Goal: Task Accomplishment & Management: Complete application form

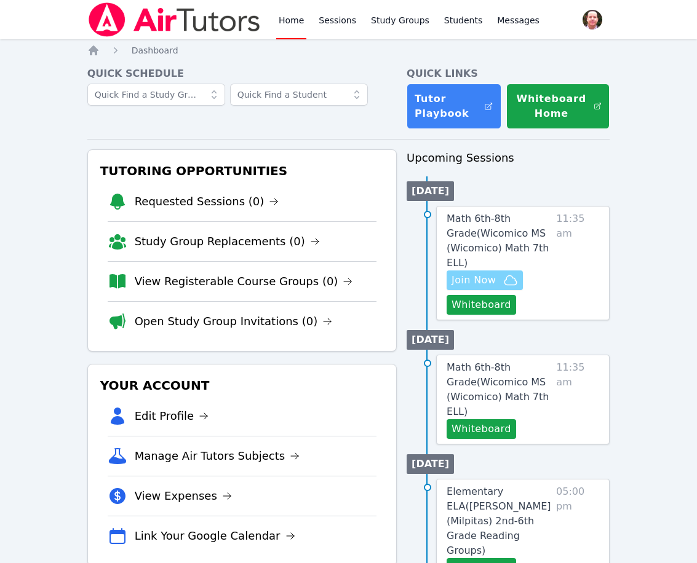
click at [475, 278] on span "Join Now" at bounding box center [473, 280] width 44 height 15
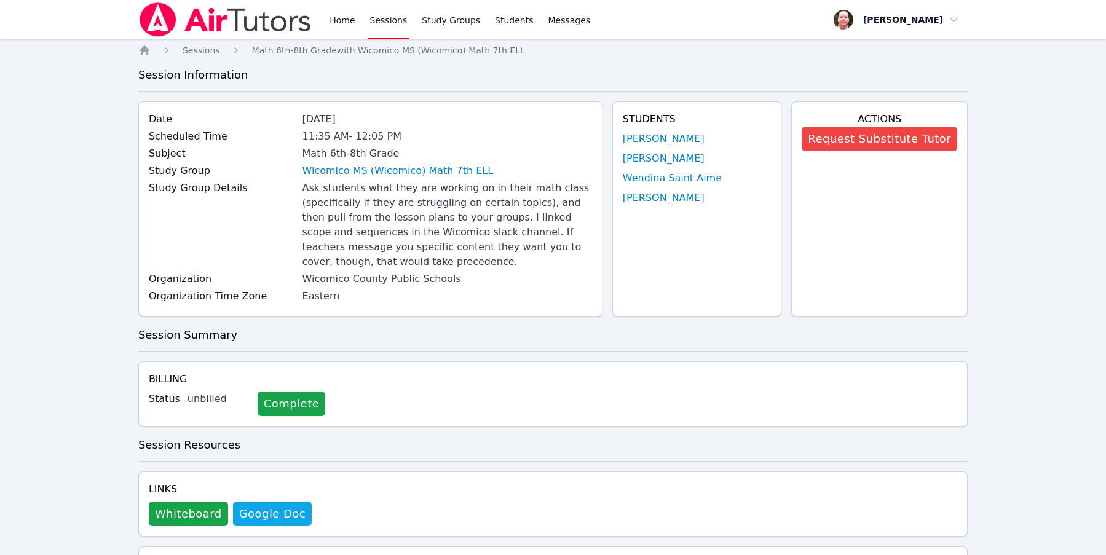
scroll to position [638, 0]
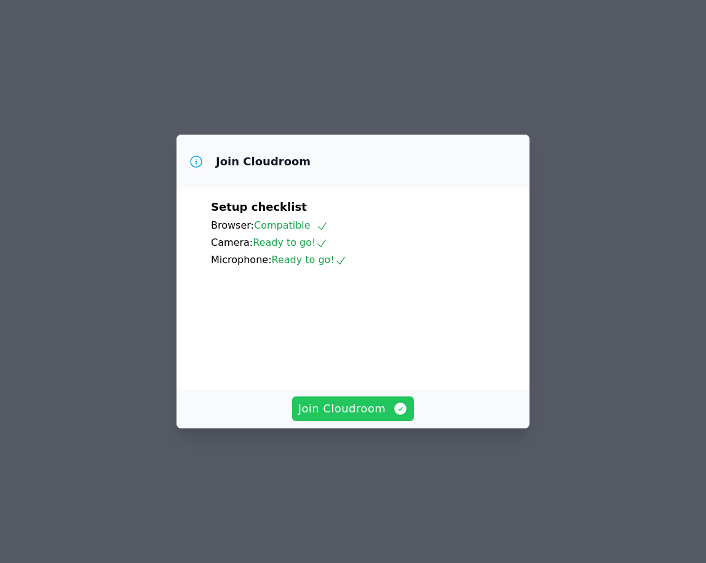
click at [334, 417] on span "Join Cloudroom" at bounding box center [353, 408] width 110 height 17
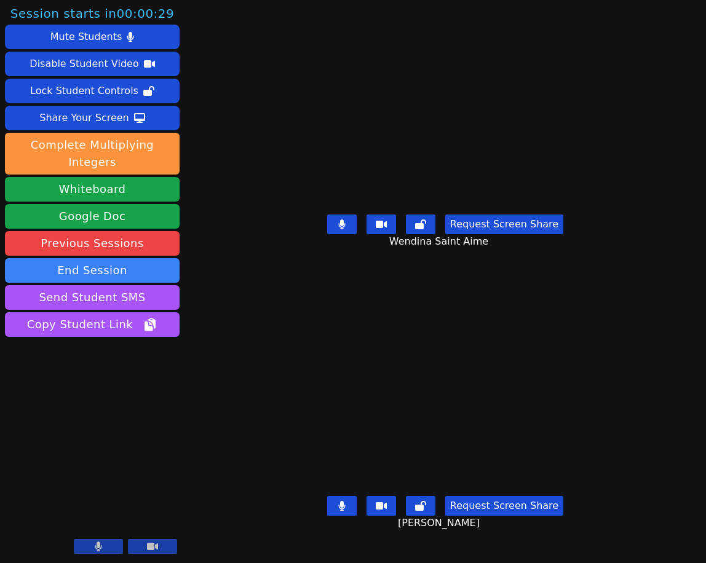
click at [340, 229] on icon at bounding box center [341, 224] width 7 height 10
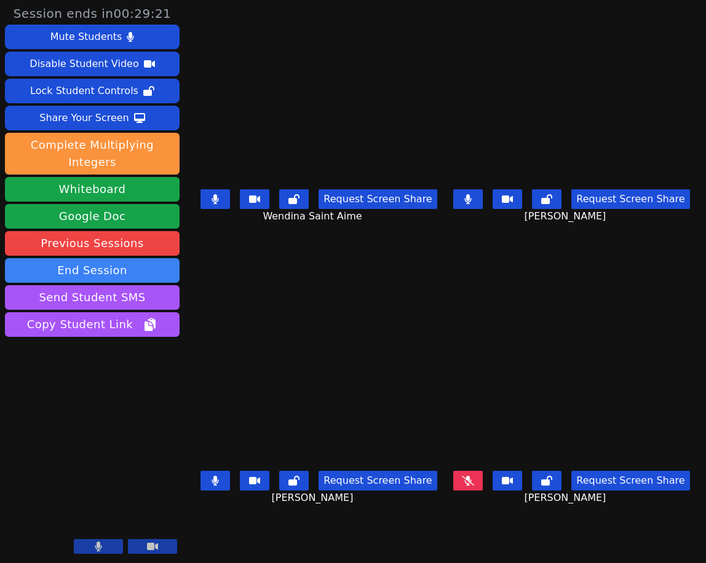
click at [467, 476] on icon at bounding box center [468, 481] width 12 height 10
click at [472, 471] on button at bounding box center [468, 481] width 30 height 20
click at [211, 197] on icon at bounding box center [214, 199] width 7 height 10
click at [212, 476] on icon at bounding box center [215, 481] width 7 height 10
click at [472, 199] on icon at bounding box center [468, 199] width 7 height 10
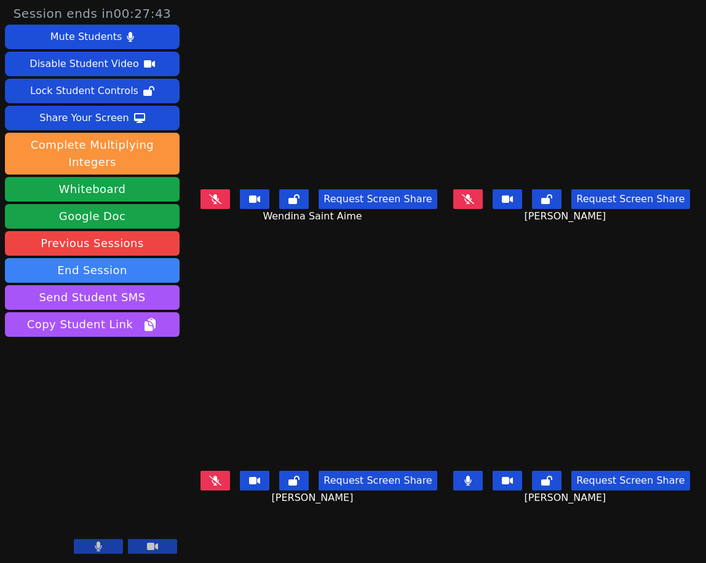
click at [209, 476] on icon at bounding box center [215, 481] width 12 height 10
click at [216, 199] on icon at bounding box center [215, 199] width 12 height 10
click at [474, 195] on icon at bounding box center [468, 199] width 12 height 10
click at [211, 202] on icon at bounding box center [214, 199] width 7 height 10
click at [212, 476] on icon at bounding box center [215, 481] width 7 height 10
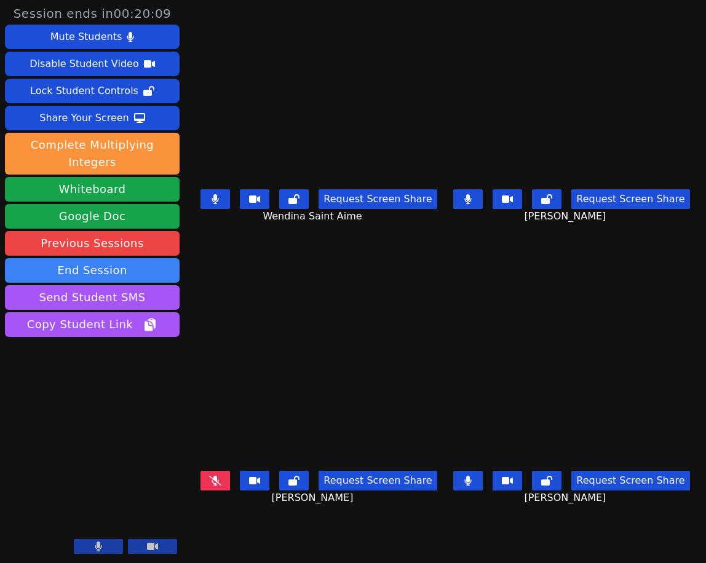
click at [210, 476] on icon at bounding box center [215, 481] width 12 height 10
click at [472, 199] on icon at bounding box center [468, 199] width 7 height 10
click at [213, 199] on icon at bounding box center [215, 199] width 7 height 10
click at [470, 476] on icon at bounding box center [468, 481] width 12 height 10
click at [472, 199] on icon at bounding box center [467, 199] width 7 height 10
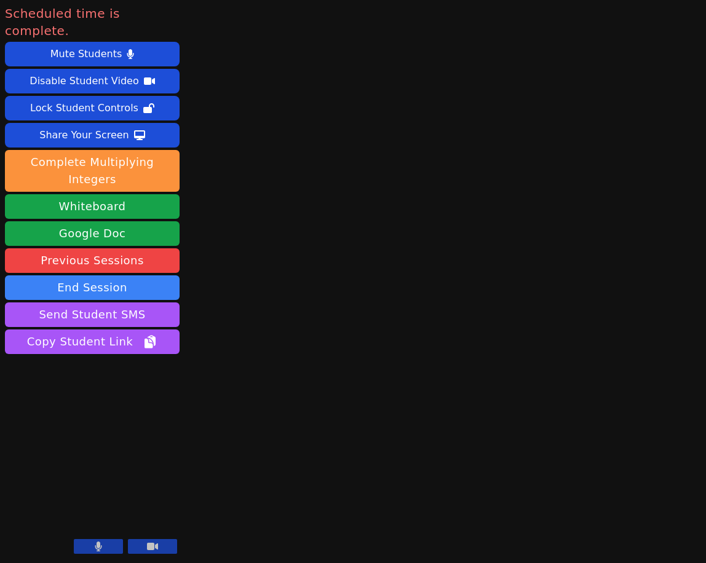
click at [105, 547] on button at bounding box center [98, 546] width 49 height 15
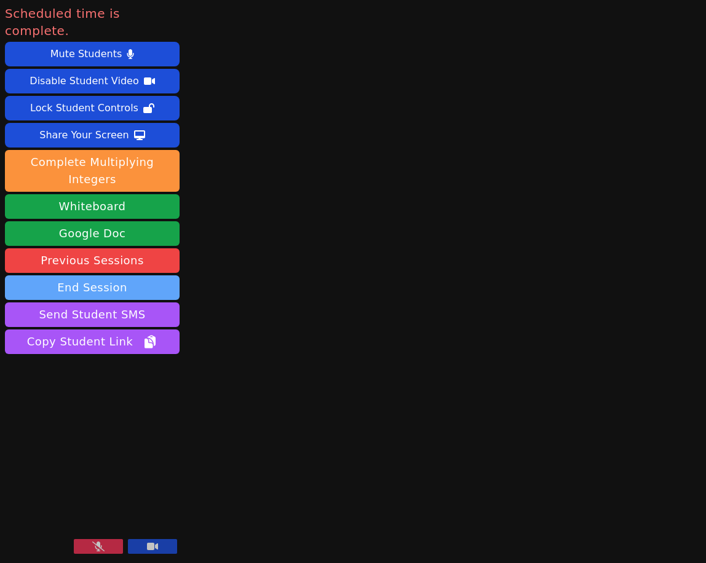
click at [100, 275] on button "End Session" at bounding box center [92, 287] width 175 height 25
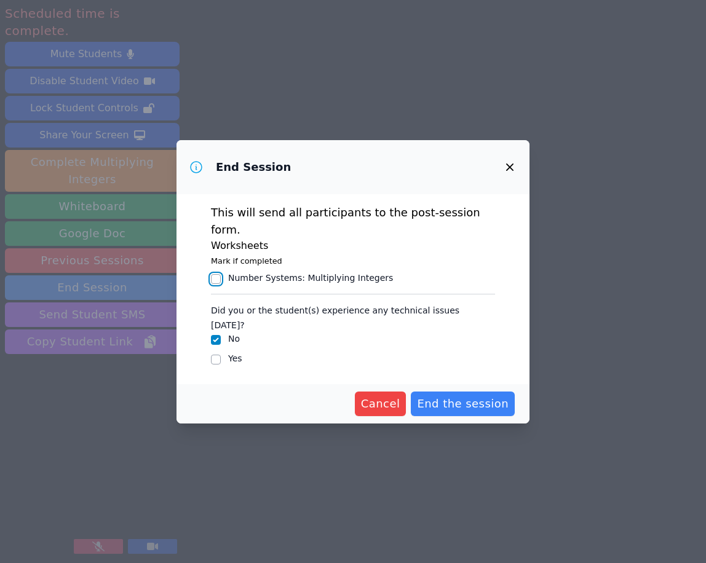
click at [216, 275] on input "Number Systems : Multiplying Integers" at bounding box center [216, 279] width 10 height 10
checkbox input "true"
click at [447, 395] on span "End the session" at bounding box center [463, 403] width 92 height 17
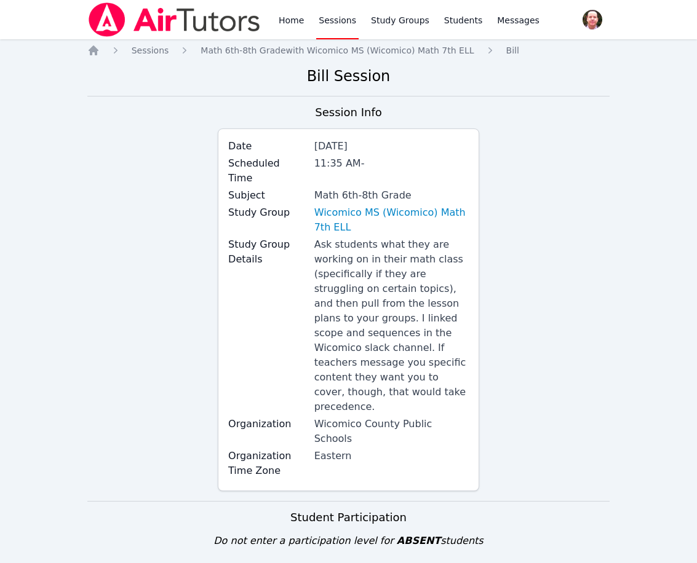
click at [575, 236] on div "Session Info Date Sep 26, 2025 Scheduled Time 11:35 AM - Subject Math 6th-8th G…" at bounding box center [348, 302] width 523 height 397
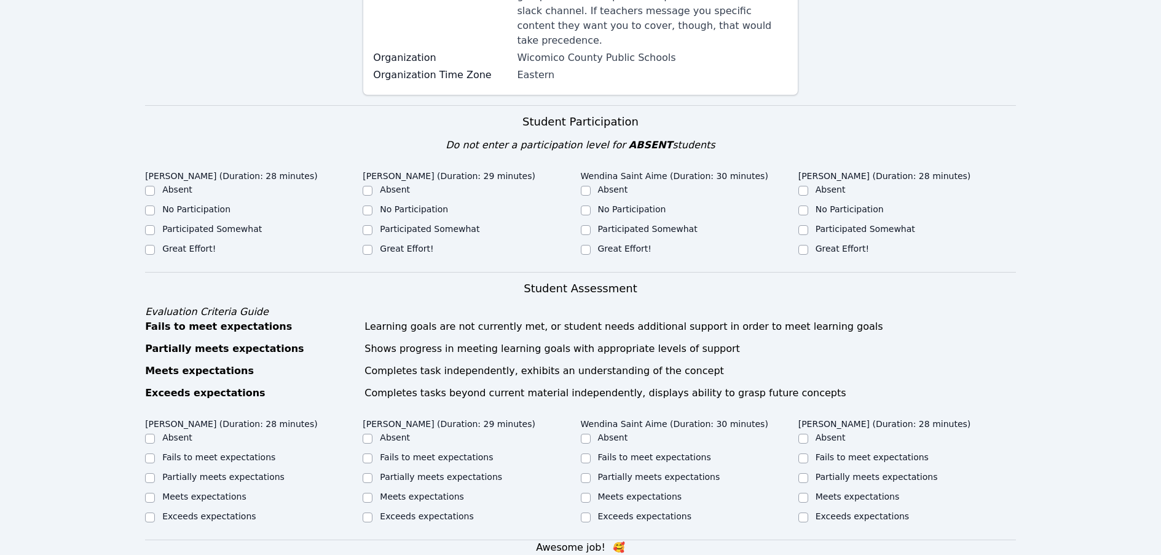
scroll to position [263, 0]
click at [705, 225] on input "Participated Somewhat" at bounding box center [804, 230] width 10 height 10
checkbox input "true"
click at [584, 245] on input "Great Effort!" at bounding box center [586, 250] width 10 height 10
checkbox input "true"
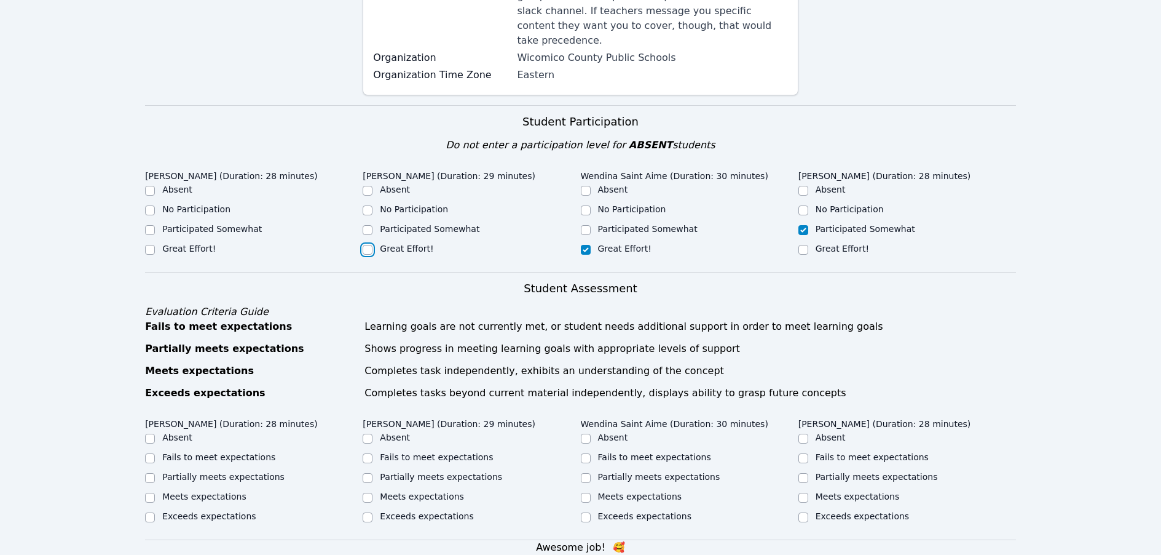
click at [370, 245] on input "Great Effort!" at bounding box center [368, 250] width 10 height 10
checkbox input "true"
click at [149, 245] on input "Great Effort!" at bounding box center [150, 250] width 10 height 10
checkbox input "true"
click at [151, 225] on input "Participated Somewhat" at bounding box center [150, 230] width 10 height 10
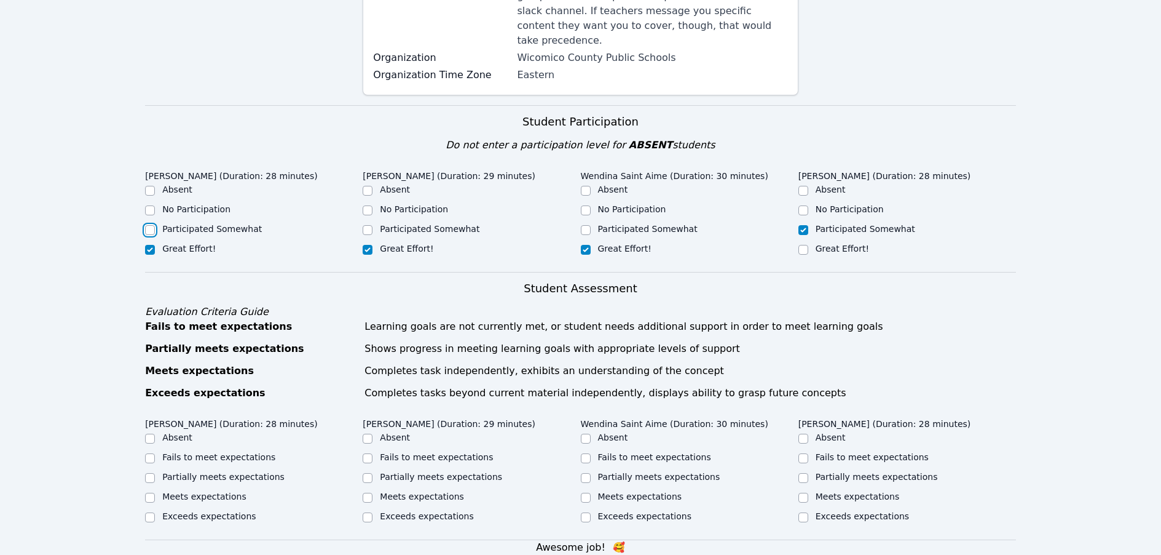
checkbox input "true"
checkbox input "false"
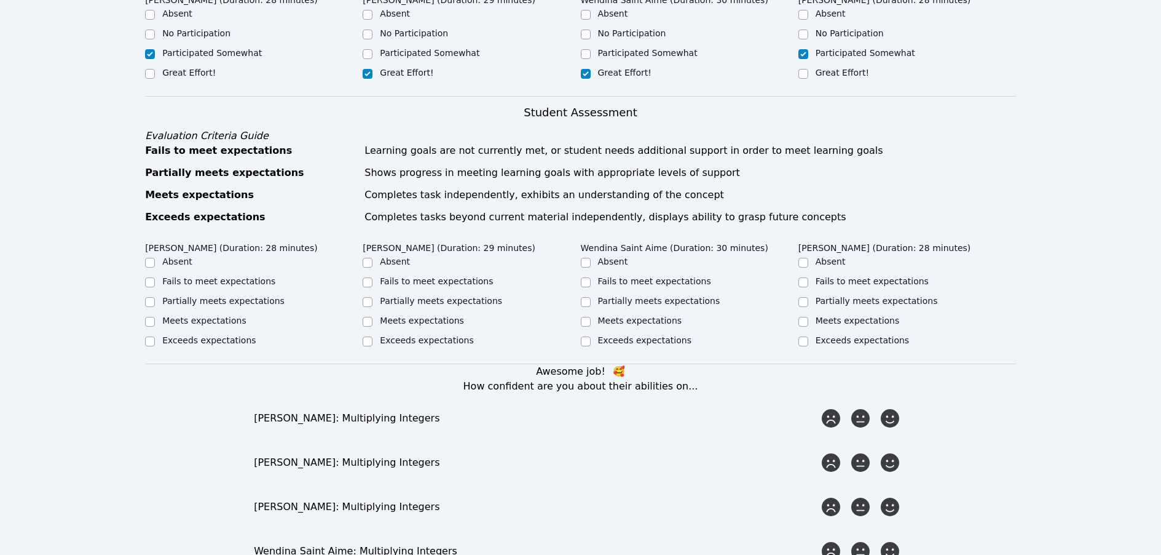
scroll to position [440, 0]
click at [705, 277] on input "Fails to meet expectations" at bounding box center [804, 282] width 10 height 10
checkbox input "true"
click at [585, 316] on input "Meets expectations" at bounding box center [586, 321] width 10 height 10
checkbox input "true"
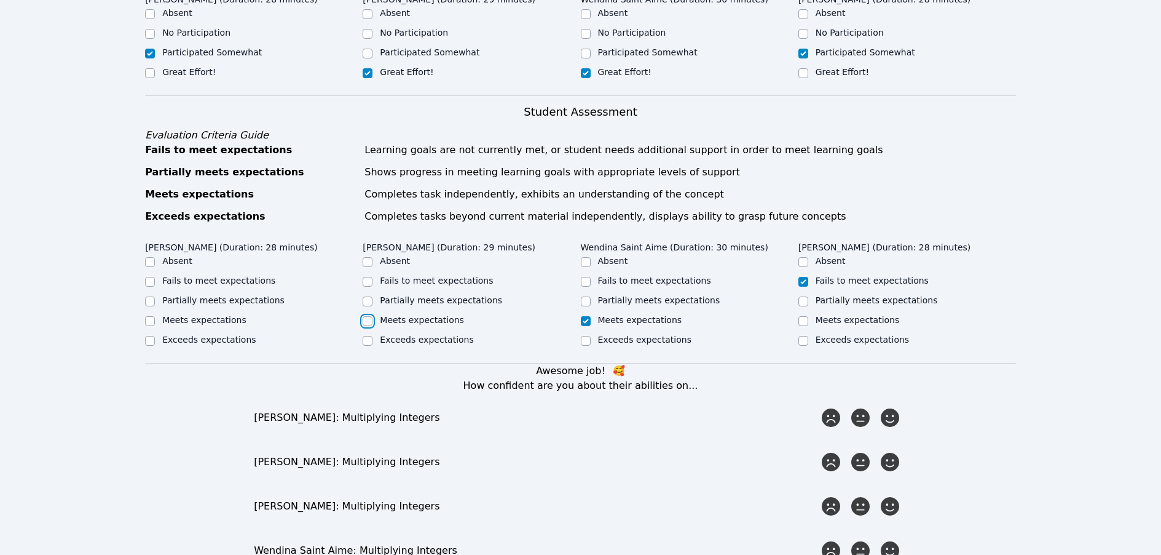
click at [366, 316] on input "Meets expectations" at bounding box center [368, 321] width 10 height 10
checkbox input "true"
click at [149, 296] on input "Partially meets expectations" at bounding box center [150, 301] width 10 height 10
checkbox input "true"
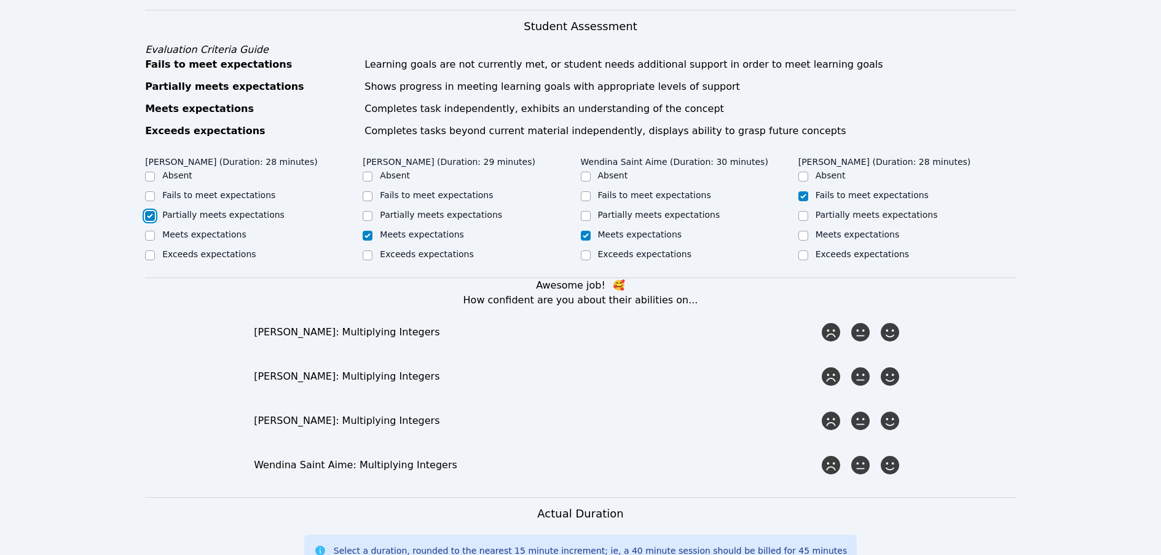
scroll to position [532, 0]
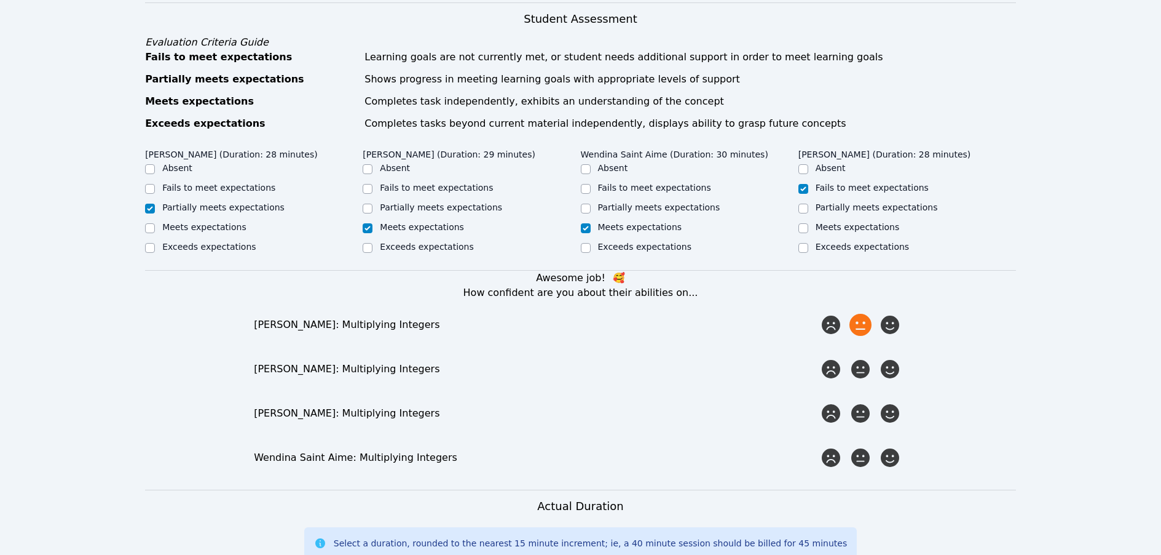
click at [705, 314] on icon at bounding box center [861, 325] width 22 height 22
click at [0, 0] on input "radio" at bounding box center [0, 0] width 0 height 0
click at [705, 358] on icon at bounding box center [831, 369] width 22 height 22
click at [0, 0] on input "radio" at bounding box center [0, 0] width 0 height 0
click at [705, 402] on icon at bounding box center [890, 413] width 22 height 22
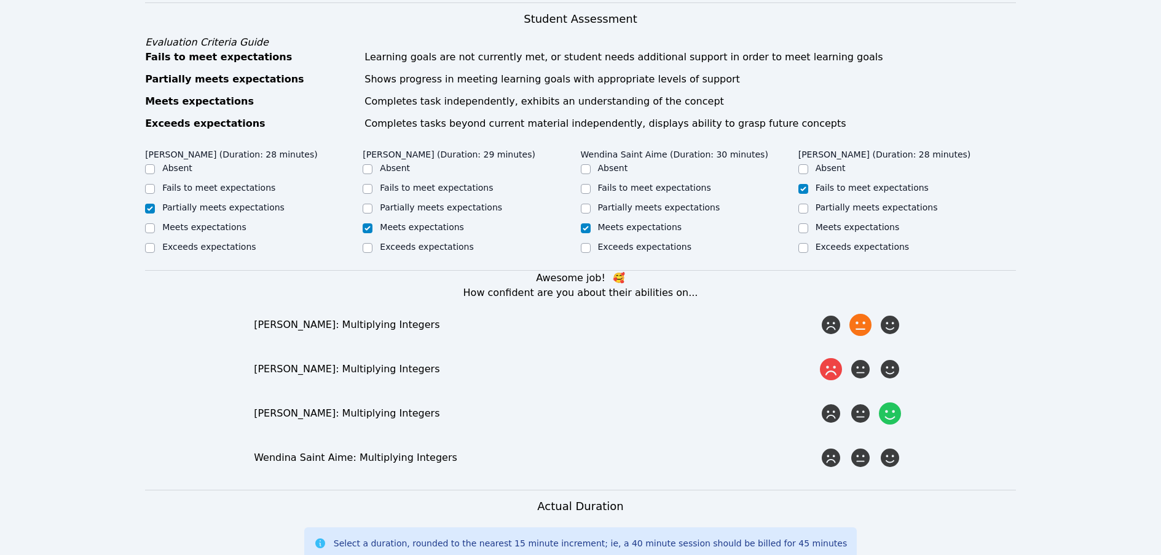
click at [0, 0] on input "radio" at bounding box center [0, 0] width 0 height 0
click at [705, 446] on icon at bounding box center [890, 457] width 22 height 22
click at [0, 0] on input "radio" at bounding box center [0, 0] width 0 height 0
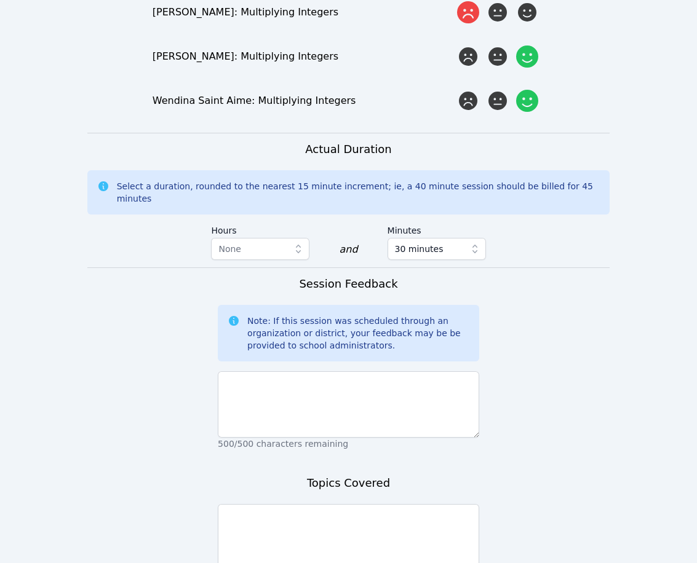
scroll to position [1163, 0]
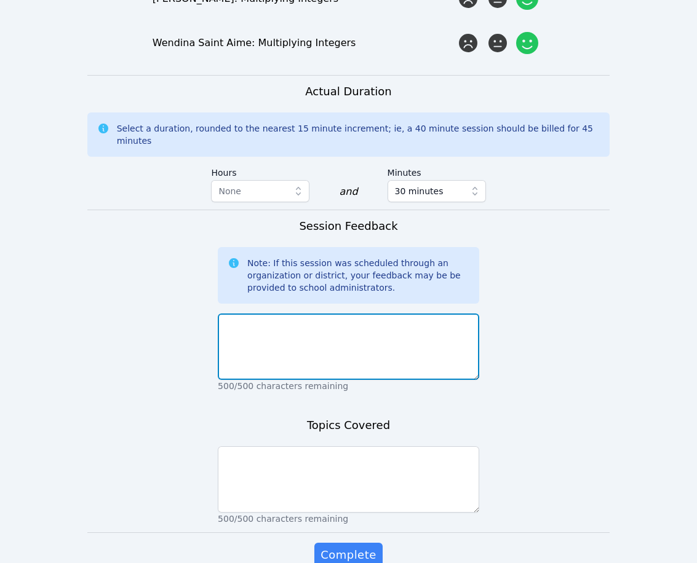
click at [320, 314] on textarea at bounding box center [348, 347] width 261 height 66
paste textarea "Wendina came alive today and showed that she has math skills. Some students com…"
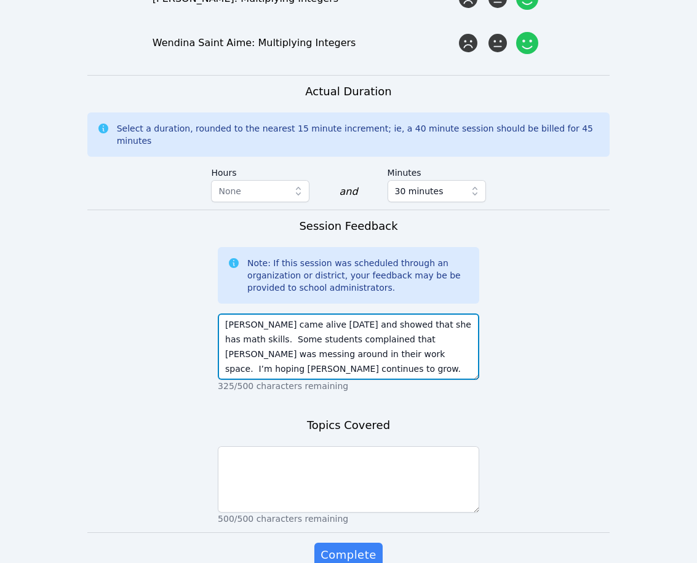
type textarea "Wendina came alive today and showed that she has math skills. Some students com…"
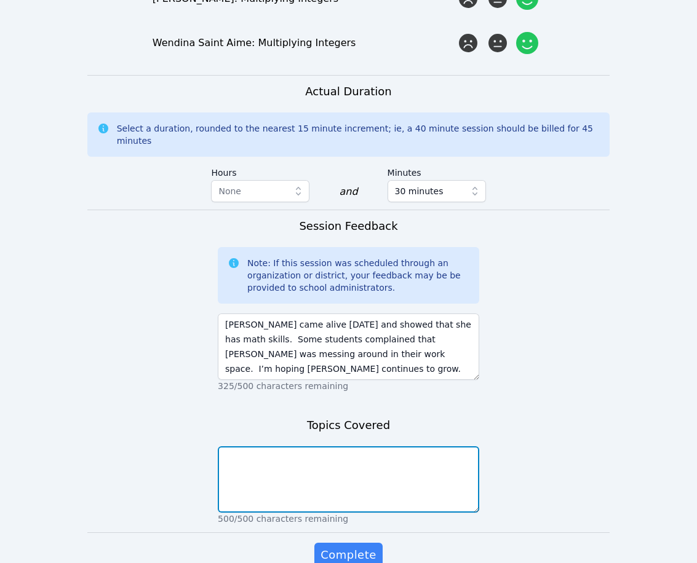
click at [310, 446] on textarea at bounding box center [348, 479] width 261 height 66
paste textarea "We continued studying rates, ratios, and proportions. We worked as a group to c…"
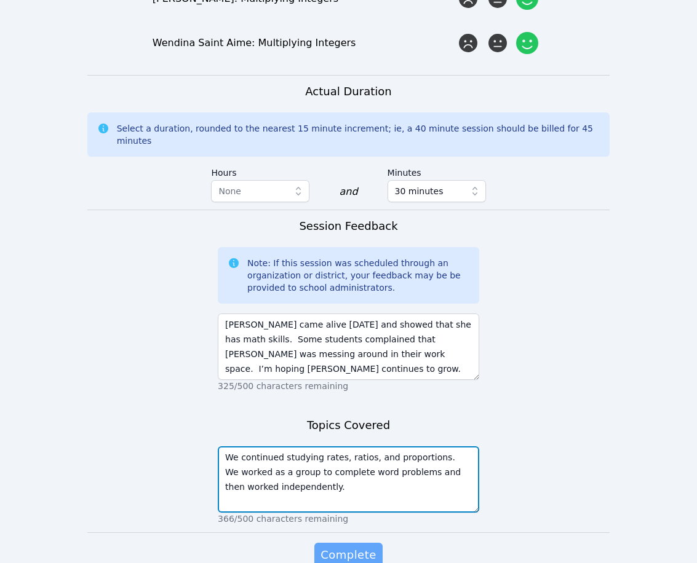
type textarea "We continued studying rates, ratios, and proportions. We worked as a group to c…"
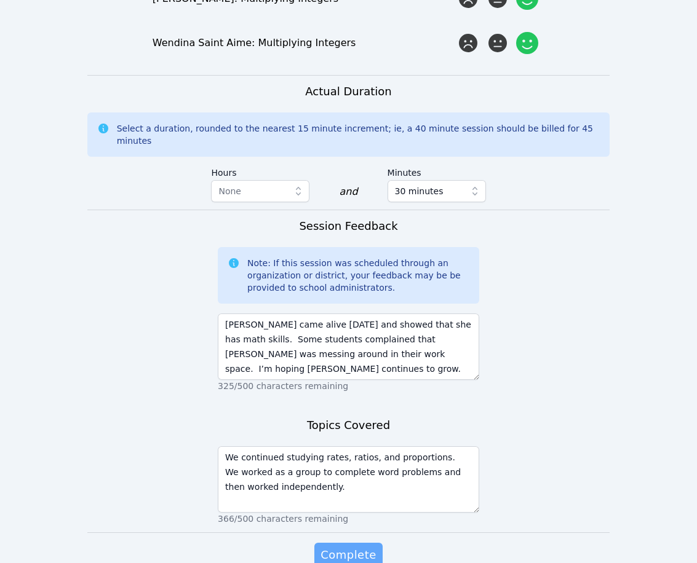
click at [343, 547] on span "Complete" at bounding box center [347, 555] width 55 height 17
